Goal: Task Accomplishment & Management: Manage account settings

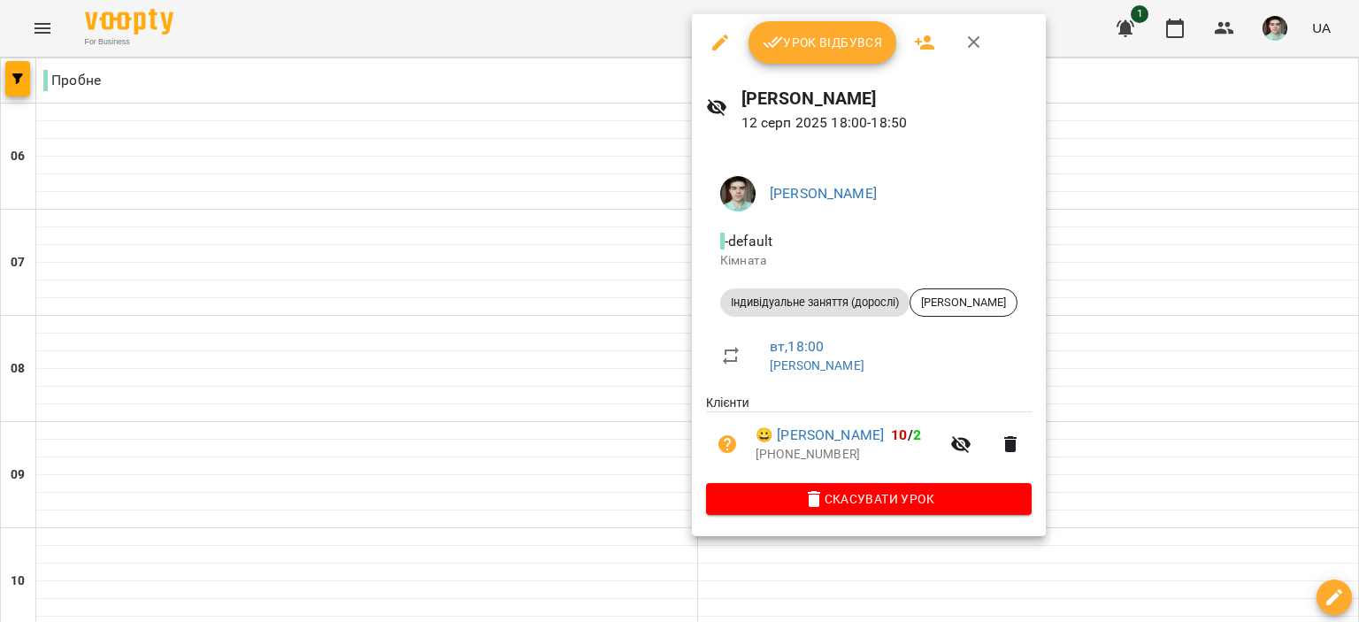
click at [832, 68] on div "Урок відбувся" at bounding box center [869, 42] width 354 height 57
click at [830, 36] on span "Урок відбувся" at bounding box center [823, 42] width 120 height 21
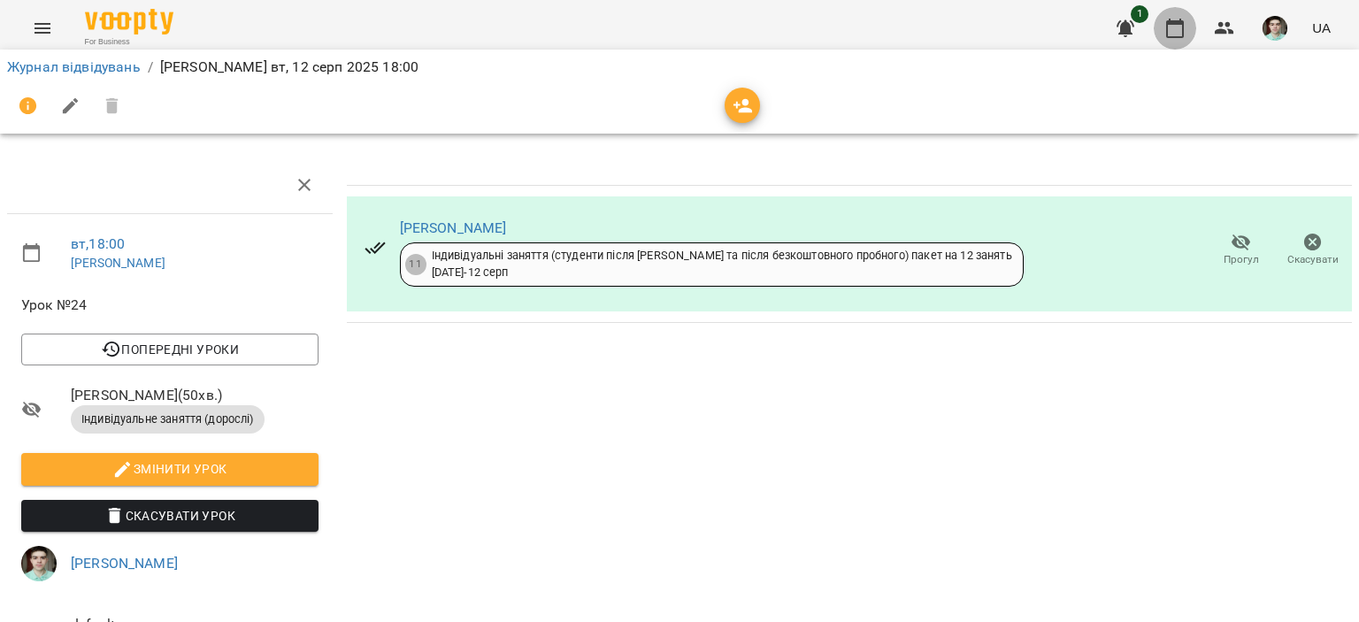
click at [1187, 42] on button "button" at bounding box center [1175, 28] width 42 height 42
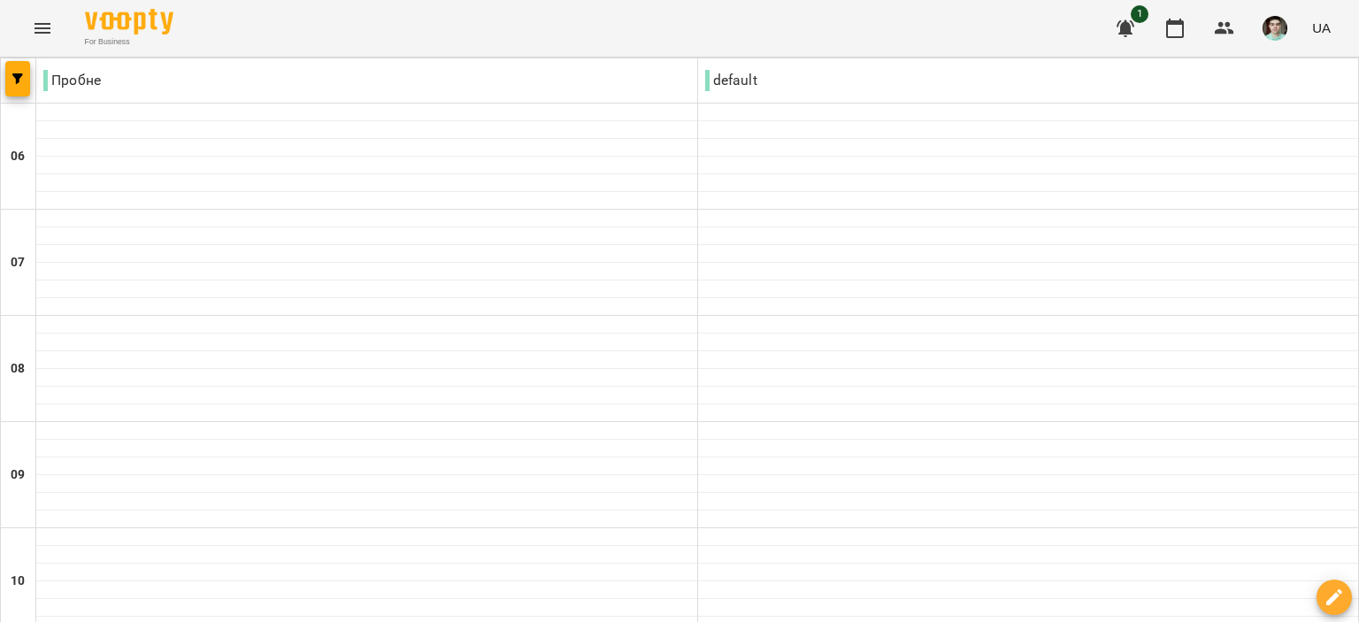
scroll to position [1062, 0]
